Goal: Information Seeking & Learning: Learn about a topic

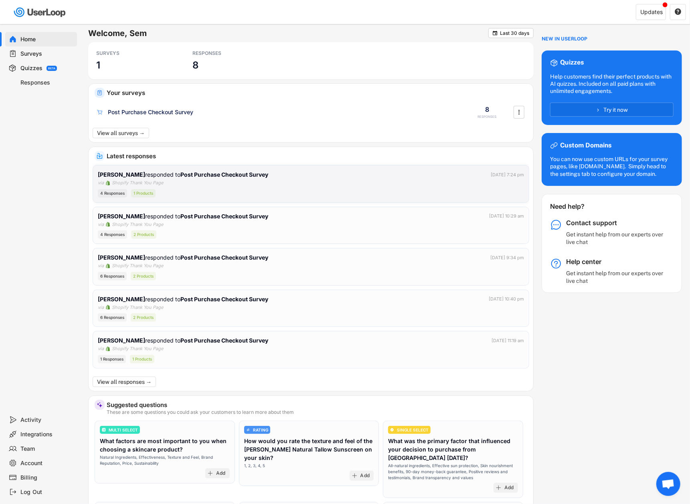
click at [318, 196] on div "4 Responses 1 Products" at bounding box center [311, 193] width 426 height 8
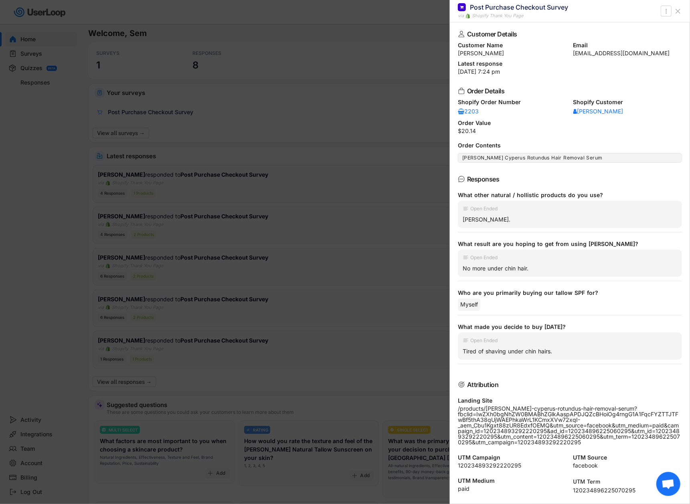
click at [223, 185] on div at bounding box center [345, 252] width 690 height 504
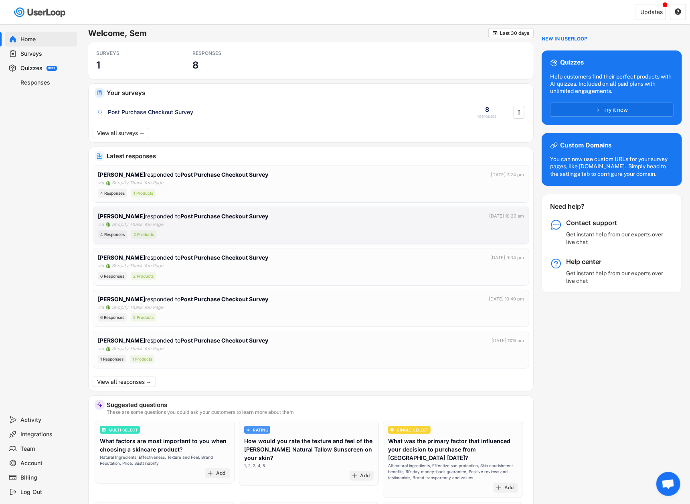
click at [241, 225] on div "[PERSON_NAME] responded to Post Purchase Checkout Survey [DATE] 10:29 am via Sh…" at bounding box center [311, 225] width 426 height 27
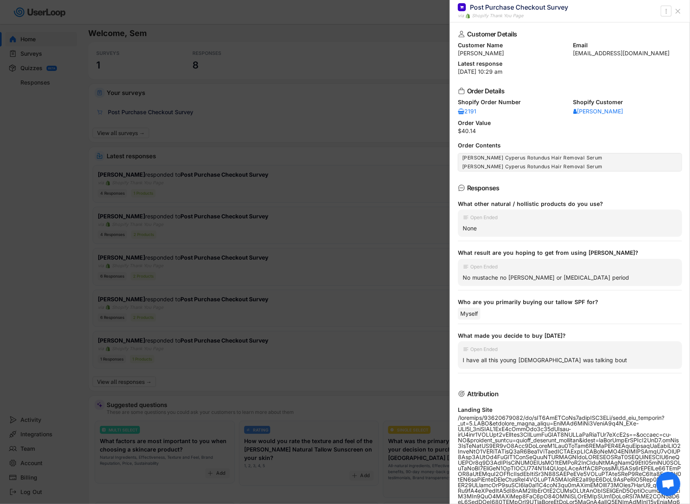
click at [186, 166] on div at bounding box center [345, 252] width 690 height 504
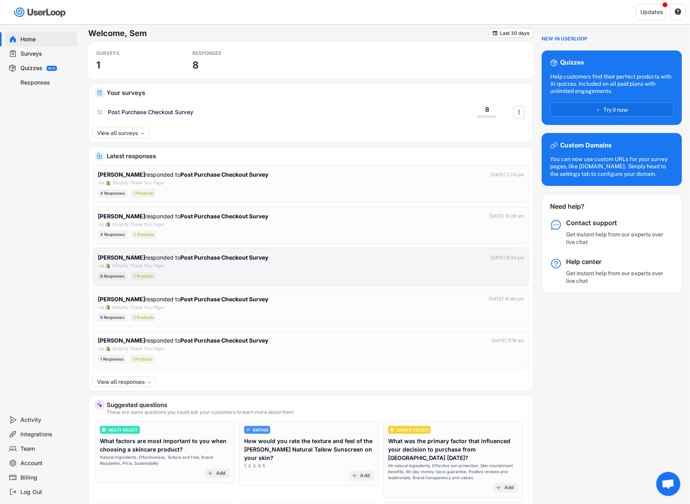
click at [279, 275] on div "6 Responses 2 Products" at bounding box center [311, 276] width 426 height 8
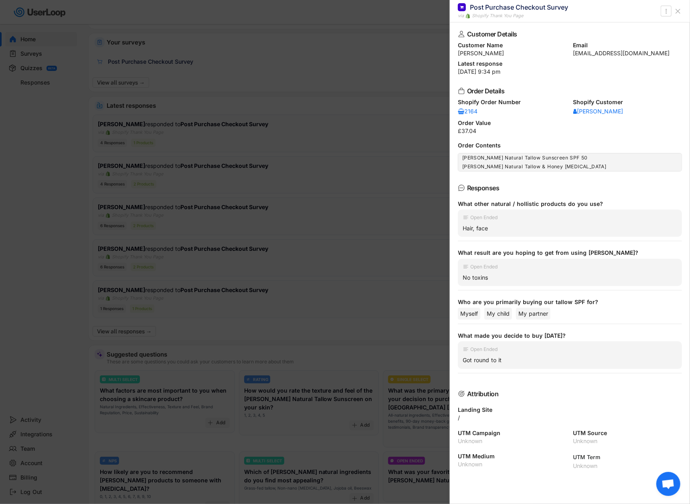
scroll to position [53, 0]
click at [332, 282] on div at bounding box center [345, 252] width 690 height 504
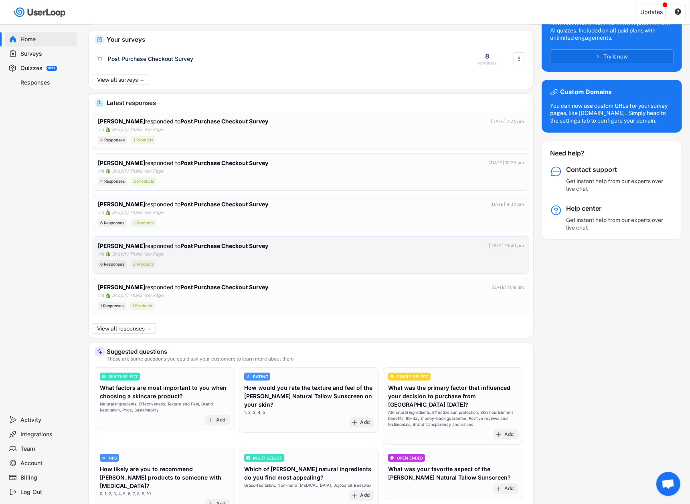
click at [251, 248] on strong "Post Purchase Checkout Survey" at bounding box center [224, 246] width 88 height 7
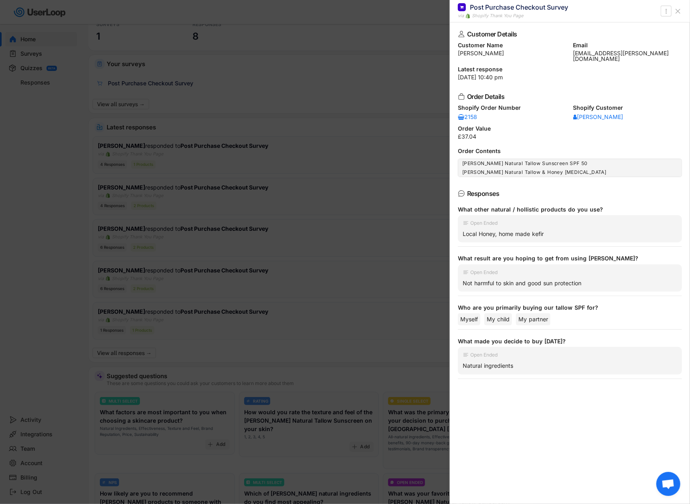
scroll to position [0, 0]
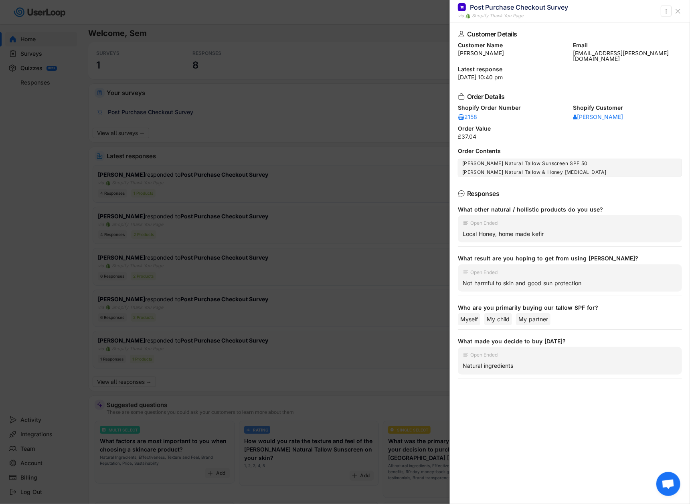
click at [252, 206] on div at bounding box center [345, 252] width 690 height 504
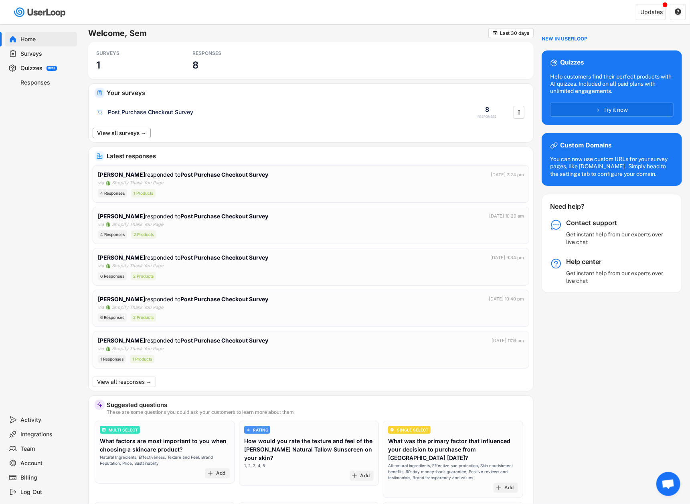
click at [127, 133] on button "View all surveys →" at bounding box center [122, 133] width 58 height 10
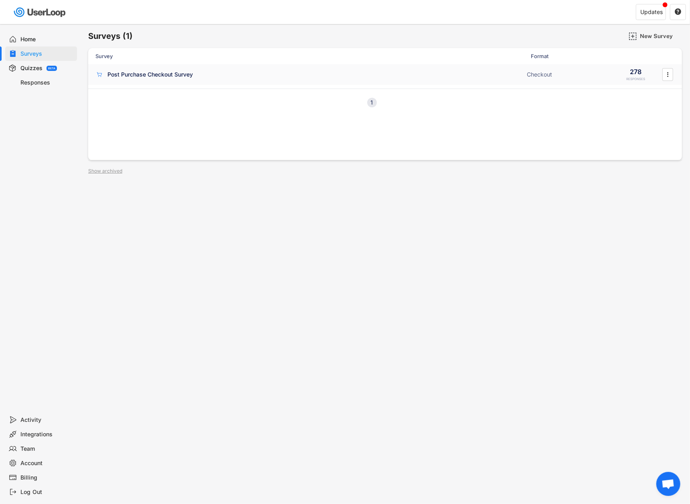
click at [643, 74] on div "278 RESPONSES" at bounding box center [636, 74] width 40 height 14
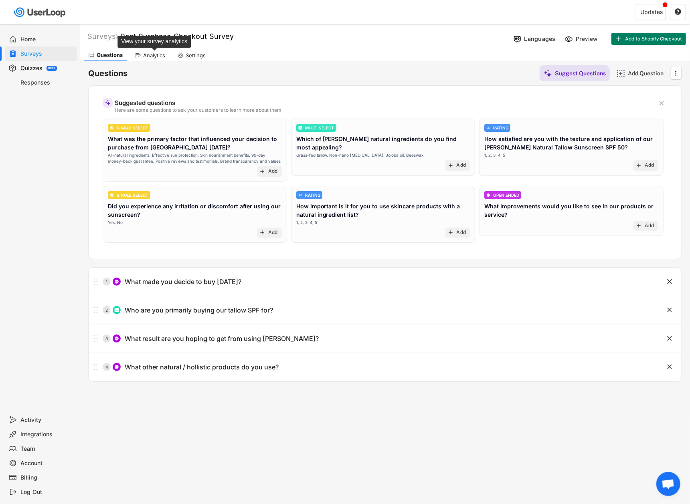
click at [148, 58] on div "Analytics" at bounding box center [154, 55] width 22 height 7
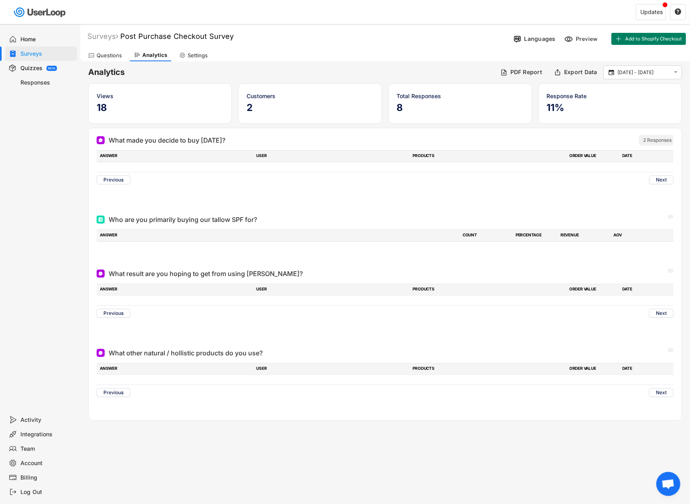
click at [106, 56] on div "Questions" at bounding box center [109, 55] width 25 height 7
